Goal: Information Seeking & Learning: Learn about a topic

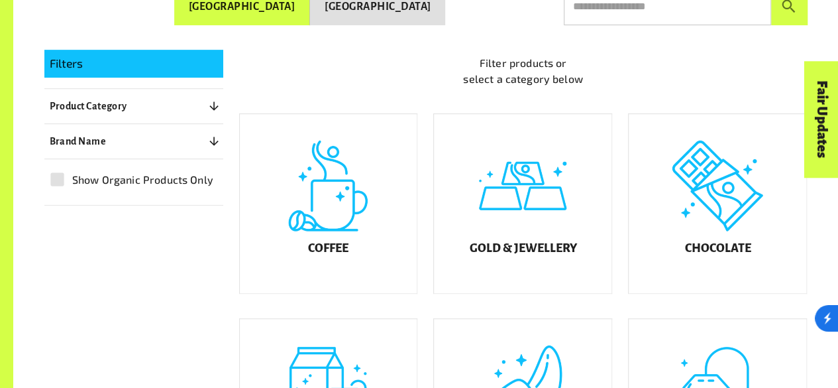
scroll to position [274, 0]
click at [731, 242] on div "Chocolate" at bounding box center [718, 202] width 178 height 179
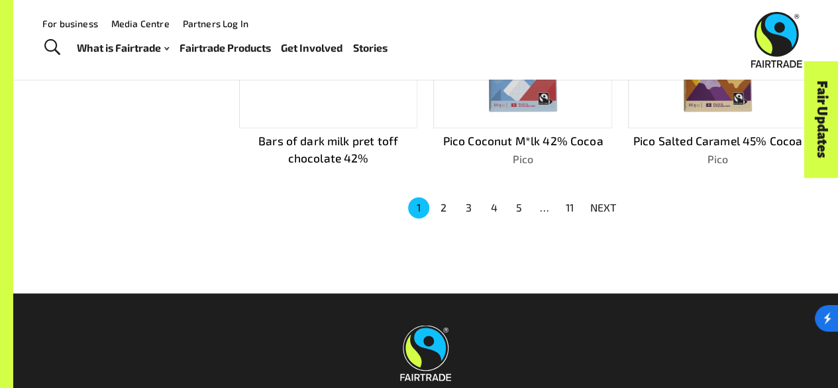
scroll to position [957, 0]
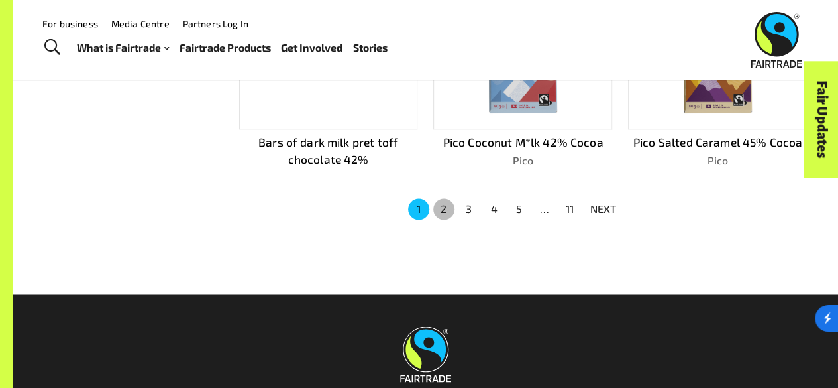
click at [445, 205] on button "2" at bounding box center [443, 208] width 21 height 21
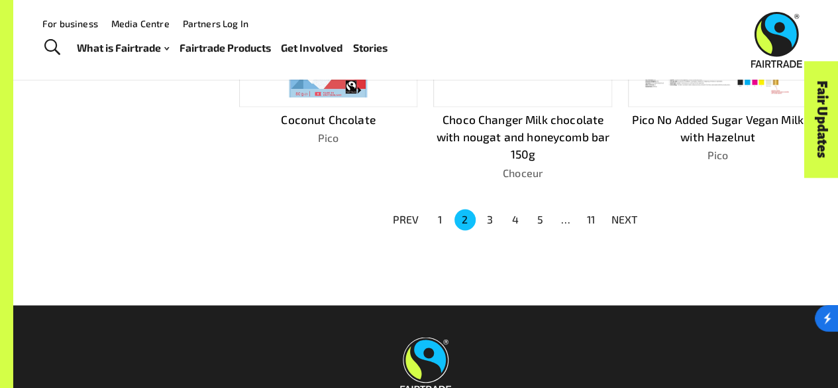
scroll to position [958, 0]
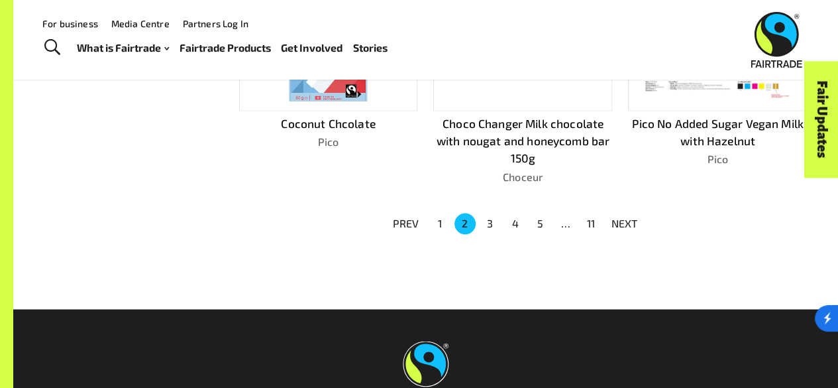
click at [492, 217] on button "3" at bounding box center [490, 223] width 21 height 21
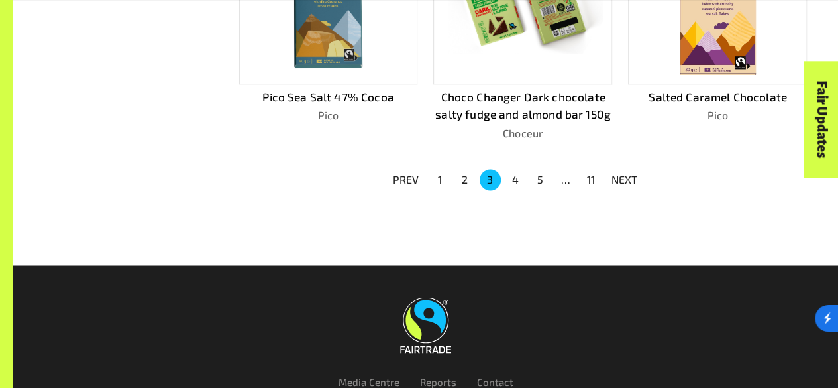
scroll to position [1010, 0]
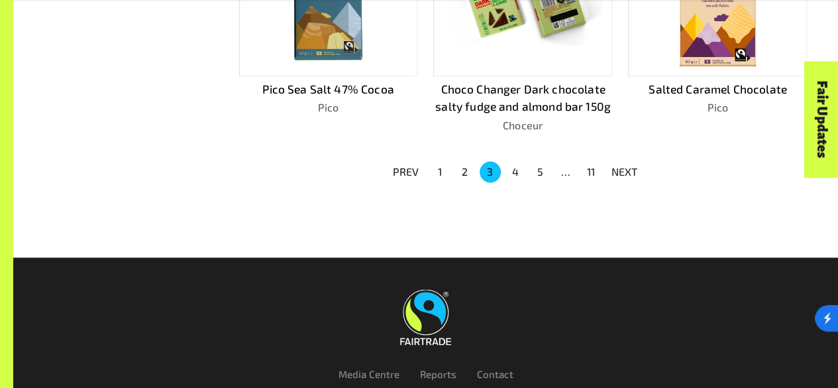
click at [460, 166] on button "2" at bounding box center [464, 171] width 21 height 21
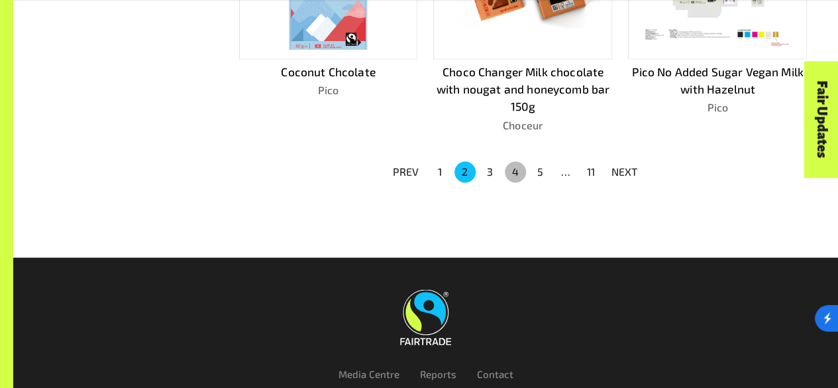
click at [513, 170] on button "4" at bounding box center [515, 171] width 21 height 21
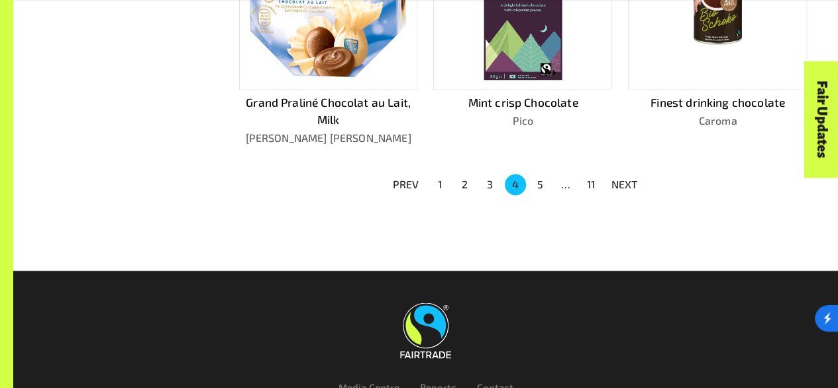
scroll to position [984, 0]
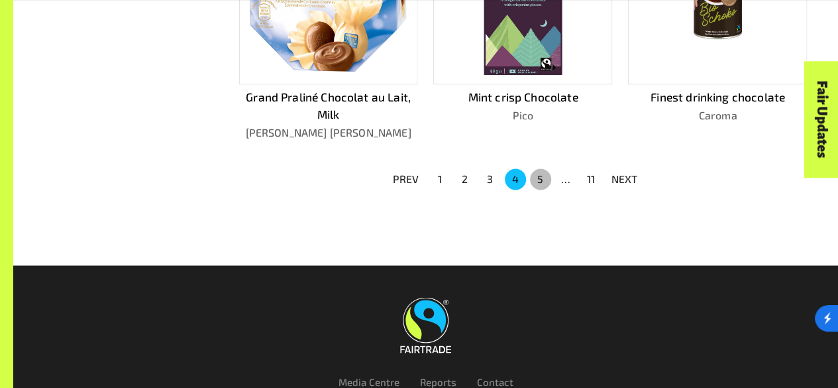
click at [541, 174] on button "5" at bounding box center [540, 178] width 21 height 21
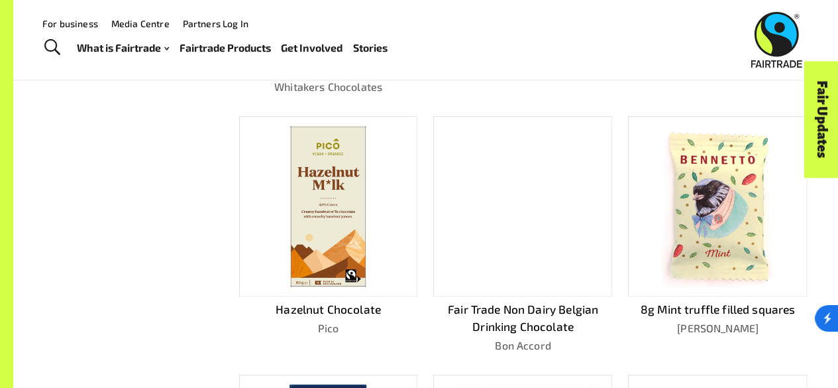
scroll to position [531, 0]
click at [370, 263] on div at bounding box center [328, 206] width 179 height 180
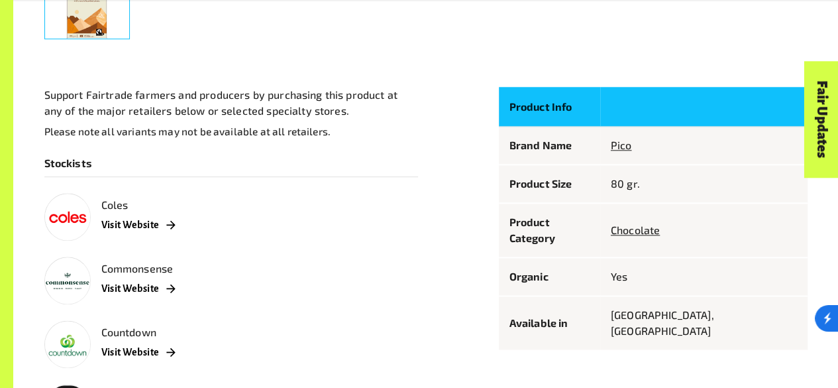
scroll to position [684, 0]
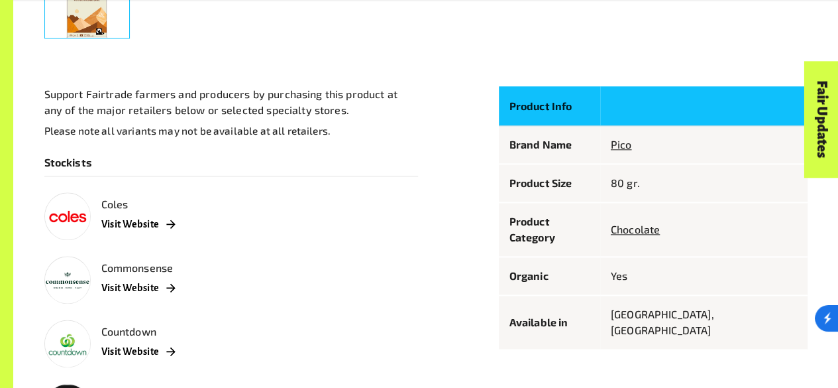
click at [162, 228] on link "Visit Website" at bounding box center [138, 224] width 74 height 24
